Goal: Find specific page/section: Find specific page/section

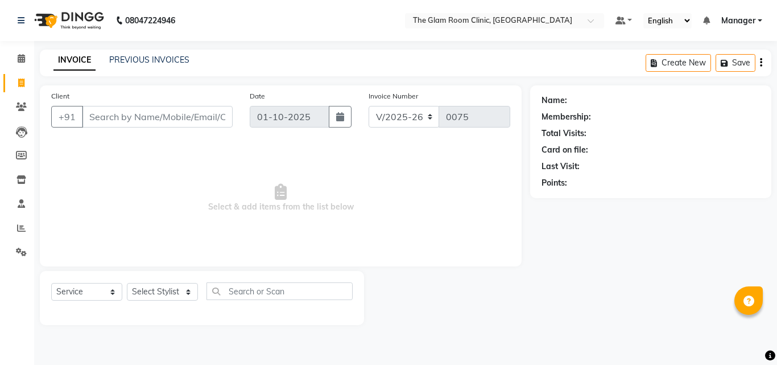
select select "7503"
select select "service"
select select "7503"
select select "service"
click at [21, 50] on link "Calendar" at bounding box center [16, 58] width 27 height 19
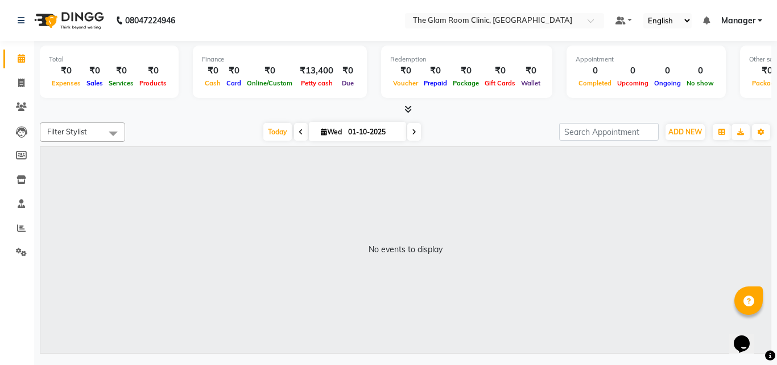
click at [299, 131] on icon at bounding box center [301, 132] width 5 height 7
click at [350, 133] on icon at bounding box center [352, 132] width 5 height 7
click at [350, 133] on icon at bounding box center [351, 132] width 5 height 7
click at [350, 133] on icon at bounding box center [352, 132] width 5 height 7
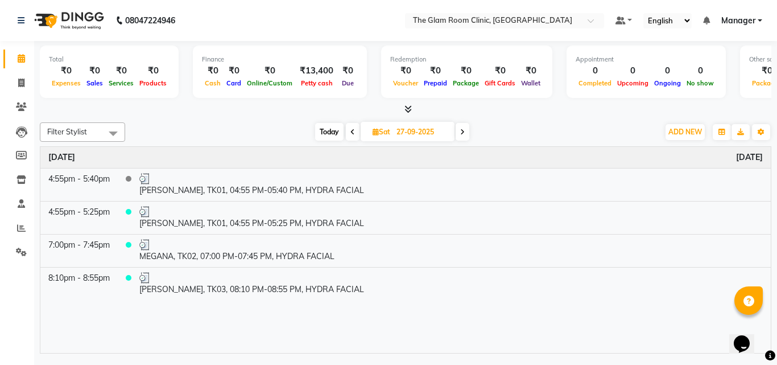
click at [464, 134] on icon at bounding box center [462, 132] width 5 height 7
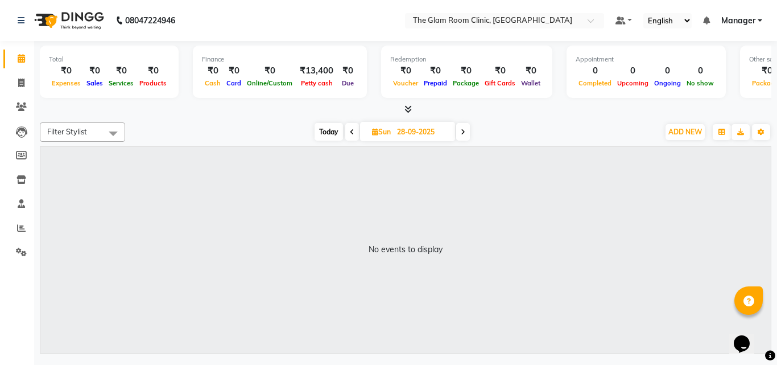
click at [350, 134] on icon at bounding box center [352, 132] width 5 height 7
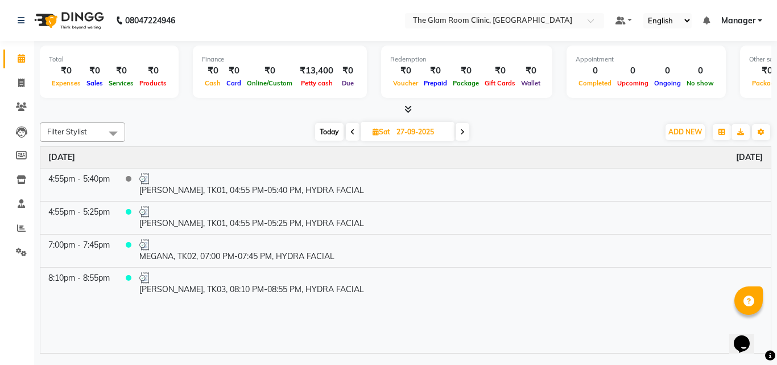
click at [349, 134] on span at bounding box center [353, 132] width 14 height 18
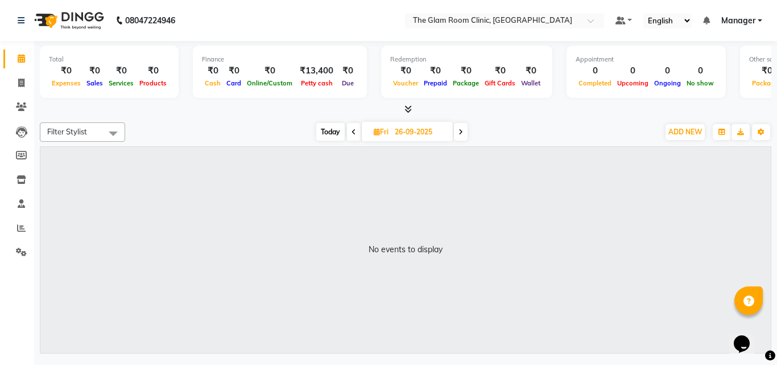
click at [349, 134] on span at bounding box center [354, 132] width 14 height 18
click at [350, 134] on icon at bounding box center [352, 132] width 5 height 7
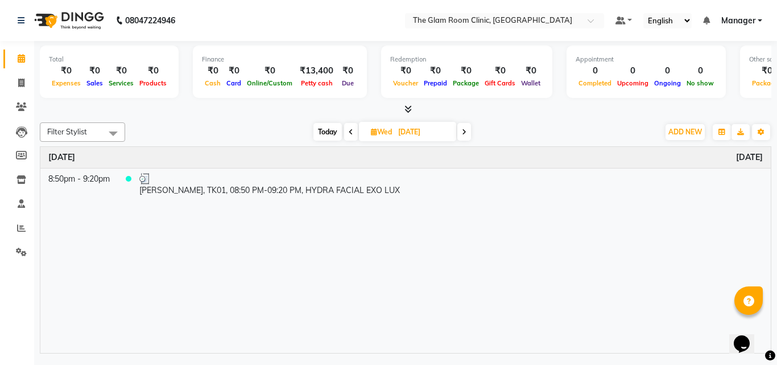
click at [349, 134] on icon at bounding box center [351, 132] width 5 height 7
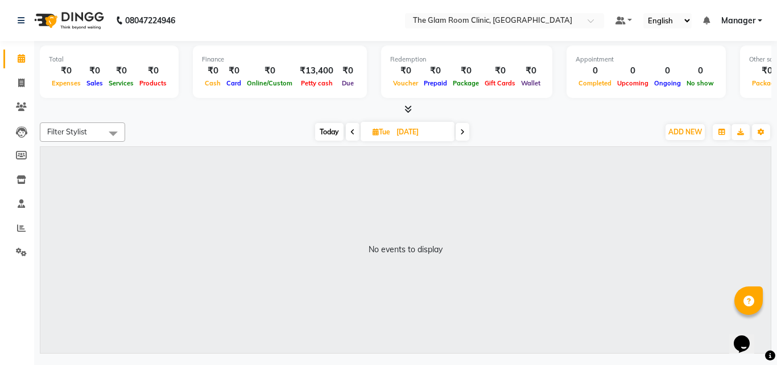
click at [349, 134] on span at bounding box center [353, 132] width 14 height 18
click at [349, 134] on icon at bounding box center [351, 132] width 5 height 7
click at [350, 134] on icon at bounding box center [352, 132] width 5 height 7
click at [349, 134] on span at bounding box center [353, 132] width 14 height 18
click at [349, 134] on span at bounding box center [354, 132] width 14 height 18
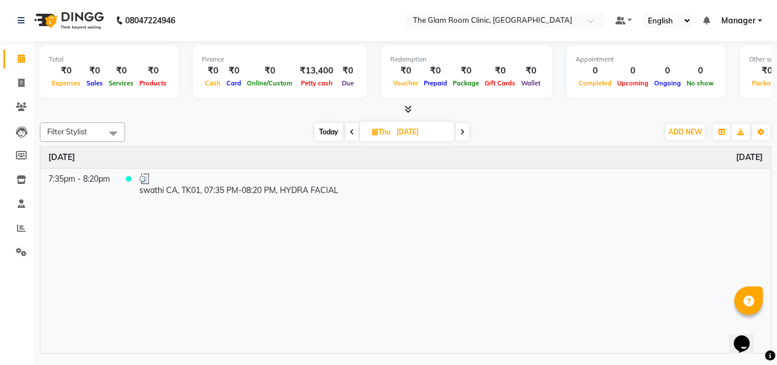
click at [350, 134] on icon at bounding box center [352, 132] width 5 height 7
click at [349, 134] on icon at bounding box center [351, 132] width 5 height 7
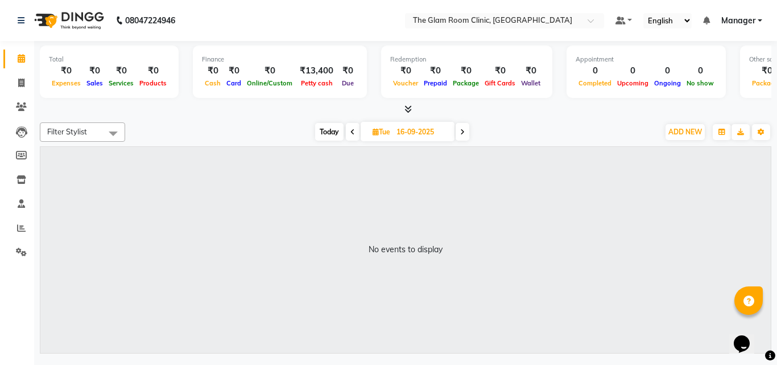
click at [349, 134] on span at bounding box center [353, 132] width 14 height 18
click at [349, 134] on icon at bounding box center [351, 132] width 5 height 7
click at [350, 134] on icon at bounding box center [352, 132] width 5 height 7
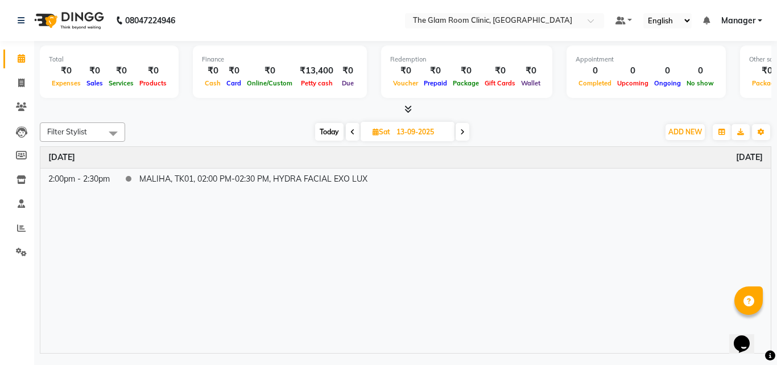
click at [349, 134] on span at bounding box center [353, 132] width 14 height 18
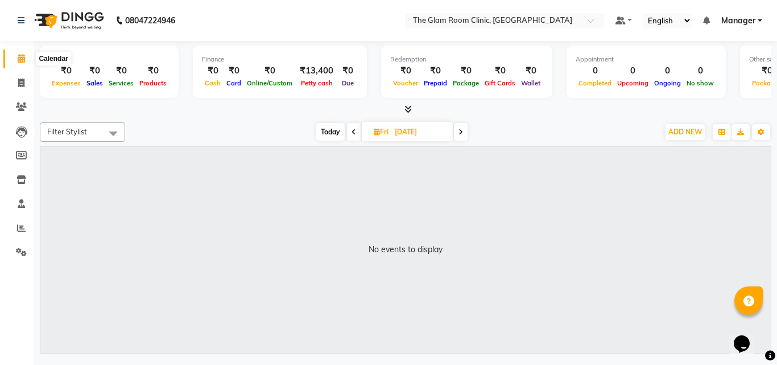
click at [18, 57] on icon at bounding box center [21, 58] width 7 height 9
click at [336, 133] on span "Today" at bounding box center [330, 132] width 28 height 18
type input "01-10-2025"
